Goal: Task Accomplishment & Management: Use online tool/utility

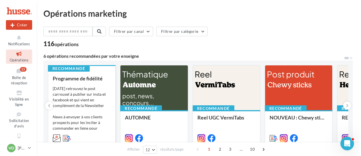
scroll to position [56, 0]
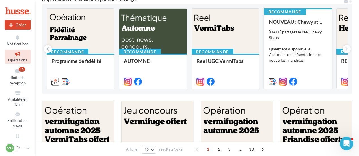
click at [300, 35] on div "Aujourd'hui partagez le reel Chewy Sticks. Egalement disponible le Carrousel de…" at bounding box center [298, 46] width 58 height 34
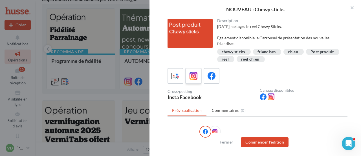
click at [194, 79] on icon at bounding box center [194, 76] width 8 height 8
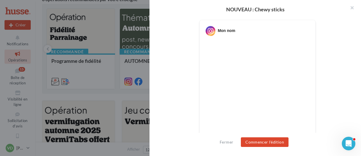
scroll to position [141, 0]
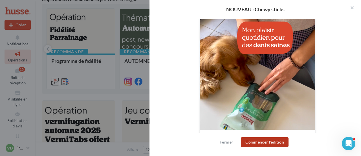
click at [272, 143] on button "Commencer l'édition" at bounding box center [265, 142] width 48 height 10
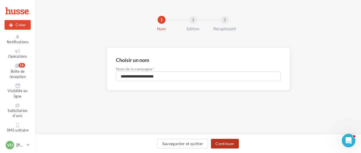
click at [221, 141] on button "Continuer" at bounding box center [225, 144] width 28 height 10
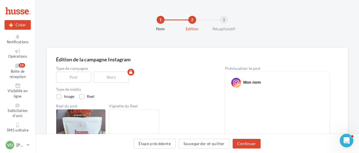
scroll to position [28, 0]
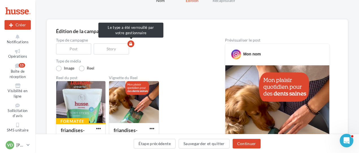
click at [111, 51] on div "Story" at bounding box center [112, 48] width 38 height 11
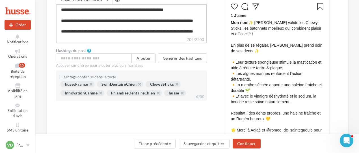
scroll to position [76, 0]
drag, startPoint x: 118, startPoint y: 32, endPoint x: 56, endPoint y: 25, distance: 62.0
click at [56, 25] on textarea "**********" at bounding box center [131, 20] width 151 height 32
type textarea "**********"
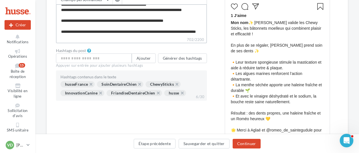
scroll to position [70, 0]
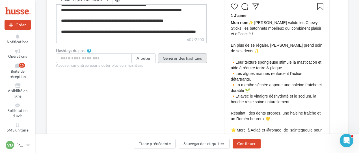
type textarea "**********"
click at [183, 59] on button "Générer des hashtags" at bounding box center [182, 58] width 49 height 10
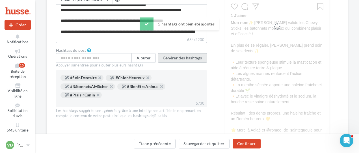
scroll to position [42, 0]
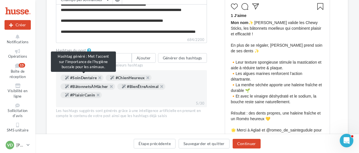
click at [87, 79] on div "#SoinDentaire" at bounding box center [81, 78] width 43 height 6
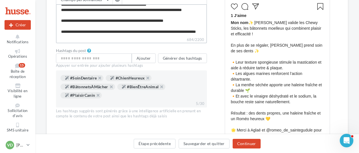
scroll to position [70, 0]
click at [80, 32] on textarea "**********" at bounding box center [131, 20] width 151 height 32
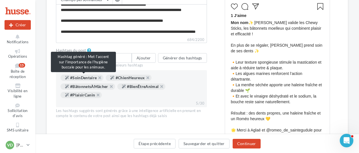
scroll to position [70, 0]
click at [90, 78] on div "#SoinDentaire" at bounding box center [81, 78] width 43 height 6
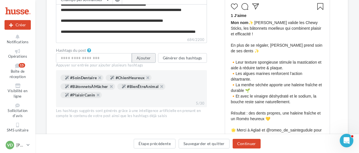
click at [144, 58] on button "Ajouter" at bounding box center [144, 58] width 24 height 10
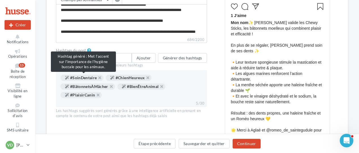
click at [91, 77] on div "#SoinDentaire" at bounding box center [81, 78] width 43 height 6
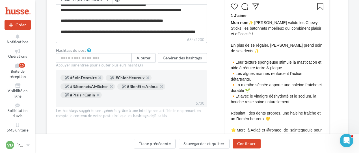
click at [91, 77] on div "#SoinDentaire" at bounding box center [81, 78] width 43 height 6
click at [79, 56] on input "text" at bounding box center [94, 58] width 76 height 10
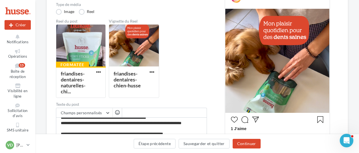
scroll to position [28, 0]
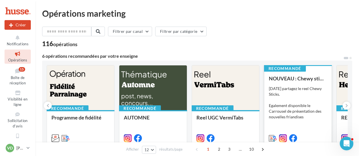
scroll to position [56, 0]
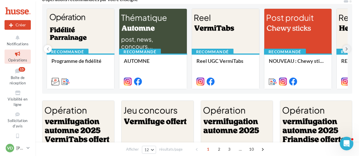
click at [345, 49] on icon at bounding box center [346, 49] width 3 height 6
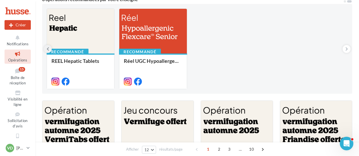
click at [48, 49] on icon at bounding box center [48, 49] width 3 height 6
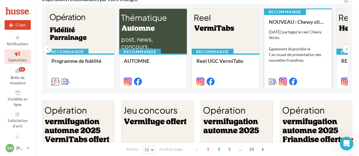
click at [286, 26] on div "NOUVEAU : Chewy sticks [DATE] partagez le reel Chewy Sticks. Egalement disponib…" at bounding box center [298, 51] width 58 height 65
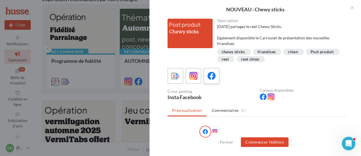
click at [210, 79] on icon at bounding box center [212, 76] width 8 height 8
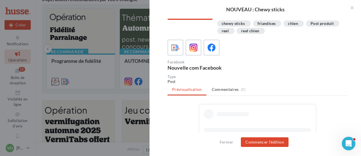
scroll to position [85, 0]
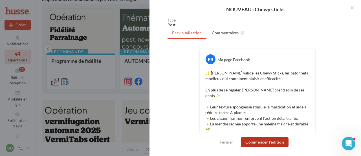
click at [257, 142] on button "Commencer l'édition" at bounding box center [265, 142] width 48 height 10
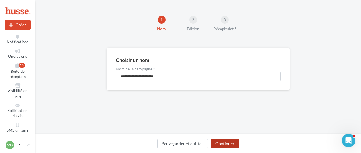
click at [224, 144] on button "Continuer" at bounding box center [225, 144] width 28 height 10
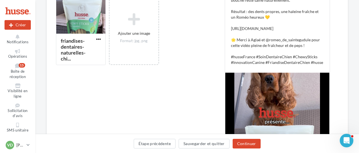
scroll to position [198, 0]
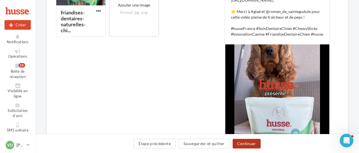
click at [249, 145] on button "Continuer" at bounding box center [246, 144] width 28 height 10
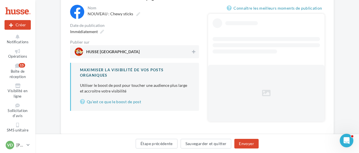
scroll to position [33, 0]
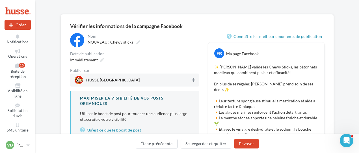
click at [195, 80] on icon at bounding box center [193, 80] width 3 height 4
click at [103, 60] on icon at bounding box center [102, 60] width 4 height 4
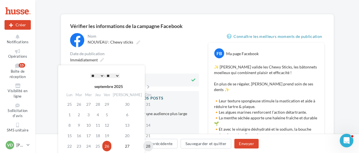
click at [143, 146] on td "28" at bounding box center [148, 146] width 10 height 10
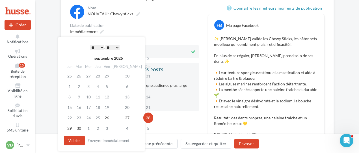
scroll to position [90, 0]
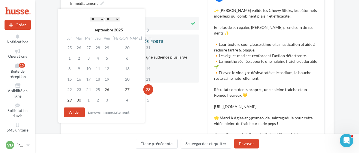
click at [101, 18] on select "* * * * * * * * * * ** ** ** ** ** ** ** ** ** ** ** ** ** **" at bounding box center [97, 19] width 14 height 5
click at [70, 100] on td "29" at bounding box center [69, 100] width 9 height 10
click at [101, 18] on select "* * * * * * * * * * ** ** ** ** ** ** ** ** ** ** ** ** ** **" at bounding box center [97, 19] width 14 height 5
click at [76, 112] on button "Valider" at bounding box center [74, 112] width 21 height 10
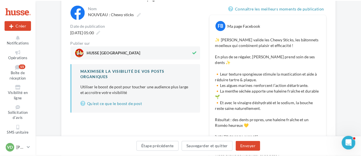
scroll to position [118, 0]
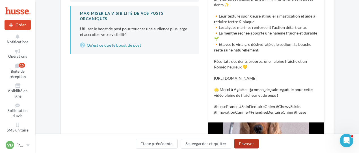
click at [240, 143] on button "Envoyer" at bounding box center [246, 144] width 24 height 10
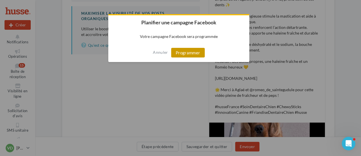
click at [181, 51] on button "Programmer" at bounding box center [188, 53] width 34 height 10
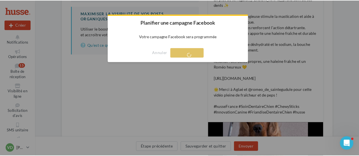
scroll to position [9, 0]
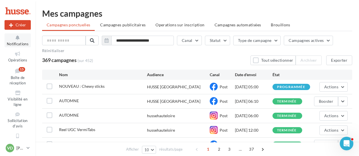
click at [18, 39] on icon at bounding box center [17, 37] width 23 height 6
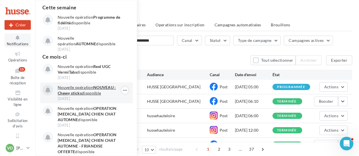
click at [82, 89] on p "Nouvelle opération NOUVEAU : Chewy sticks disponible" at bounding box center [91, 89] width 66 height 11
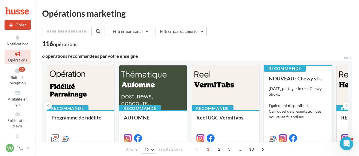
click at [296, 83] on div "NOUVEAU : Chewy sticks Aujourd'hui partagez le reel Chewy Sticks. Egalement dis…" at bounding box center [298, 107] width 58 height 65
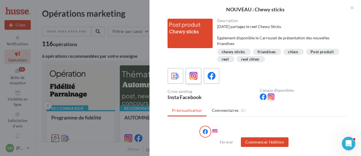
click at [196, 78] on icon at bounding box center [194, 76] width 8 height 8
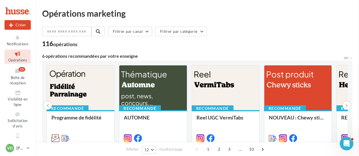
click at [83, 31] on input "text" at bounding box center [67, 32] width 50 height 10
click at [23, 23] on button "Créer" at bounding box center [18, 25] width 26 height 10
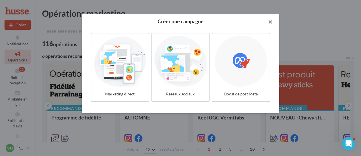
click at [271, 21] on button "button" at bounding box center [268, 22] width 23 height 17
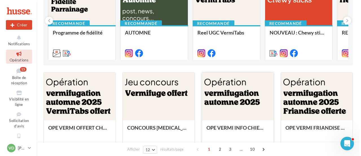
scroll to position [28, 0]
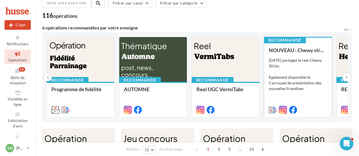
click at [290, 66] on div "Aujourd'hui partagez le reel Chewy Sticks. Egalement disponible le Carrousel de…" at bounding box center [298, 74] width 58 height 34
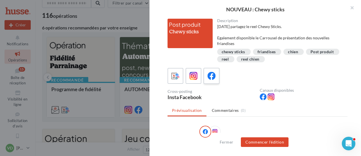
click at [214, 76] on icon at bounding box center [212, 76] width 8 height 8
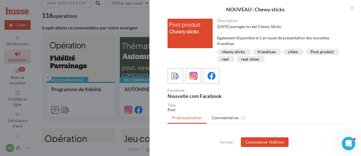
scroll to position [0, 0]
click at [196, 79] on icon at bounding box center [194, 76] width 8 height 8
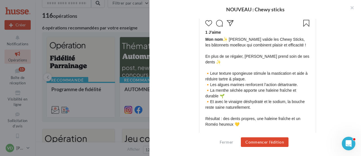
scroll to position [307, 0]
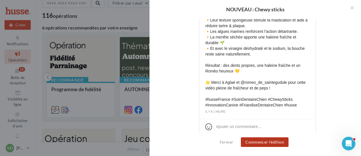
click at [257, 142] on button "Commencer l'édition" at bounding box center [265, 142] width 48 height 10
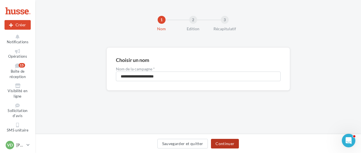
click at [225, 145] on button "Continuer" at bounding box center [225, 144] width 28 height 10
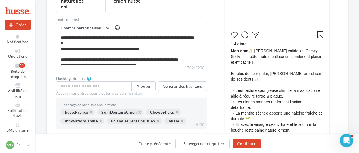
scroll to position [226, 0]
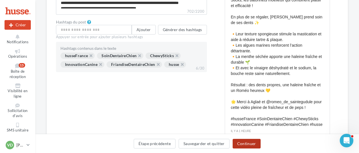
click at [247, 143] on button "Continuer" at bounding box center [246, 144] width 28 height 10
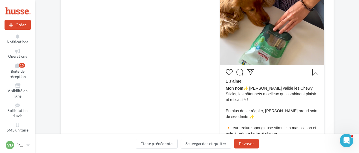
scroll to position [42, 0]
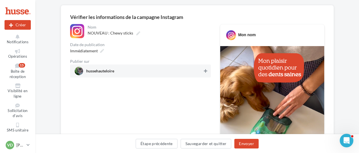
click at [203, 71] on button at bounding box center [205, 70] width 6 height 7
click at [101, 52] on icon at bounding box center [102, 51] width 4 height 4
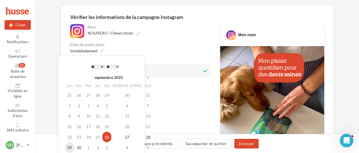
click at [70, 148] on td "29" at bounding box center [69, 147] width 9 height 10
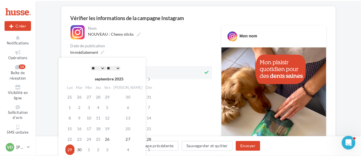
scroll to position [99, 0]
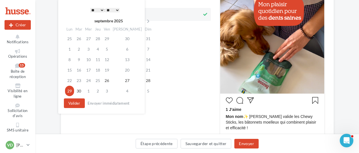
click at [99, 10] on select "* * * * * * * * * * ** ** ** ** ** ** ** ** ** ** ** ** ** **" at bounding box center [97, 10] width 14 height 5
click at [72, 102] on button "Valider" at bounding box center [74, 103] width 21 height 10
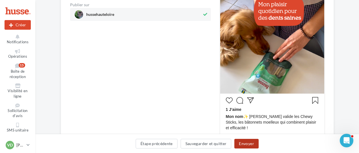
click at [248, 144] on button "Envoyer" at bounding box center [246, 144] width 24 height 10
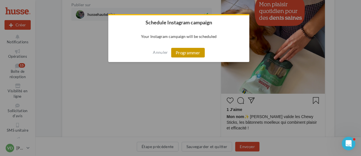
click at [194, 54] on button "Programmer" at bounding box center [188, 53] width 34 height 10
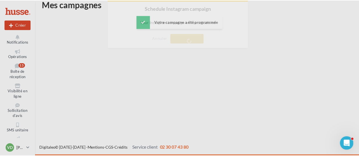
scroll to position [9, 0]
